Goal: Transaction & Acquisition: Download file/media

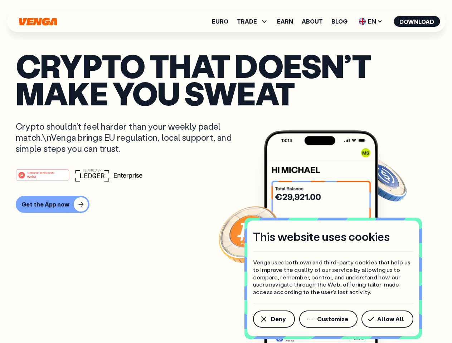
click at [226, 172] on div "#1 PRODUCT OF THE MONTH Web3" at bounding box center [226, 175] width 420 height 13
click at [273, 319] on span "Deny" at bounding box center [278, 319] width 15 height 6
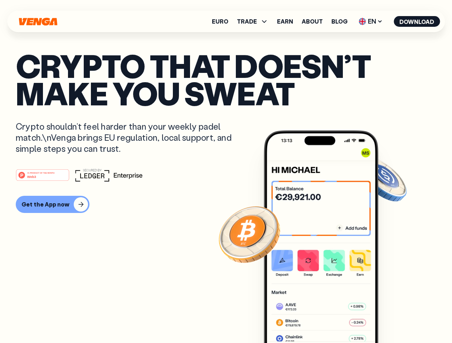
click at [329, 319] on img at bounding box center [320, 250] width 114 height 240
click at [388, 319] on article "Crypto that doesn’t make you sweat Crypto shouldn’t feel harder than your weekl…" at bounding box center [226, 186] width 420 height 268
click at [255, 21] on span "TRADE" at bounding box center [247, 22] width 20 height 6
click at [370, 21] on span "EN" at bounding box center [370, 21] width 29 height 11
click at [416, 21] on button "Download" at bounding box center [416, 21] width 46 height 11
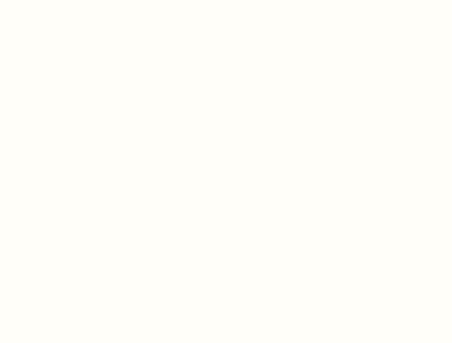
click at [226, 0] on html "This website uses cookies Venga uses both own and third-party cookies that help…" at bounding box center [226, 0] width 452 height 0
click at [51, 0] on html "This website uses cookies Venga uses both own and third-party cookies that help…" at bounding box center [226, 0] width 452 height 0
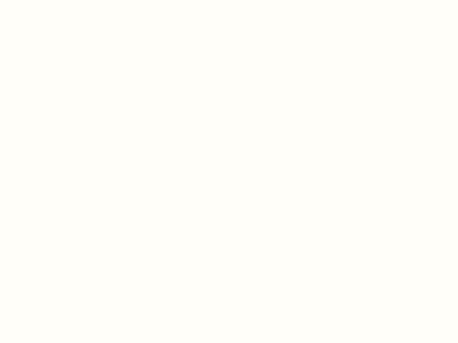
click at [44, 0] on html "This website uses cookies Venga uses both own and third-party cookies that help…" at bounding box center [229, 0] width 458 height 0
